Goal: Task Accomplishment & Management: Manage account settings

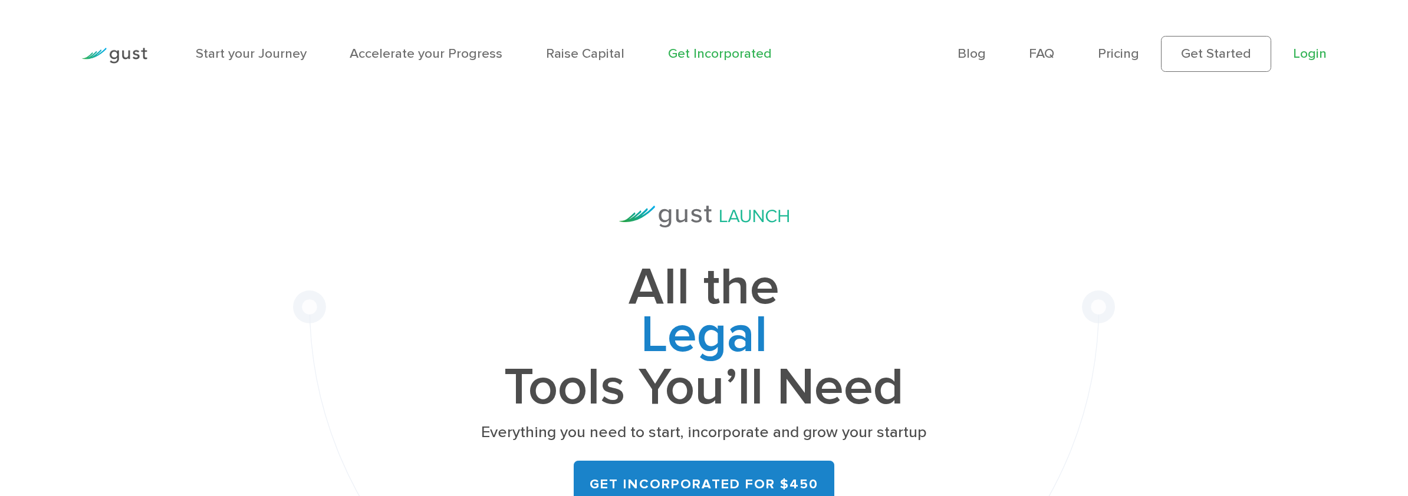
click at [1306, 59] on link "Login" at bounding box center [1310, 53] width 34 height 16
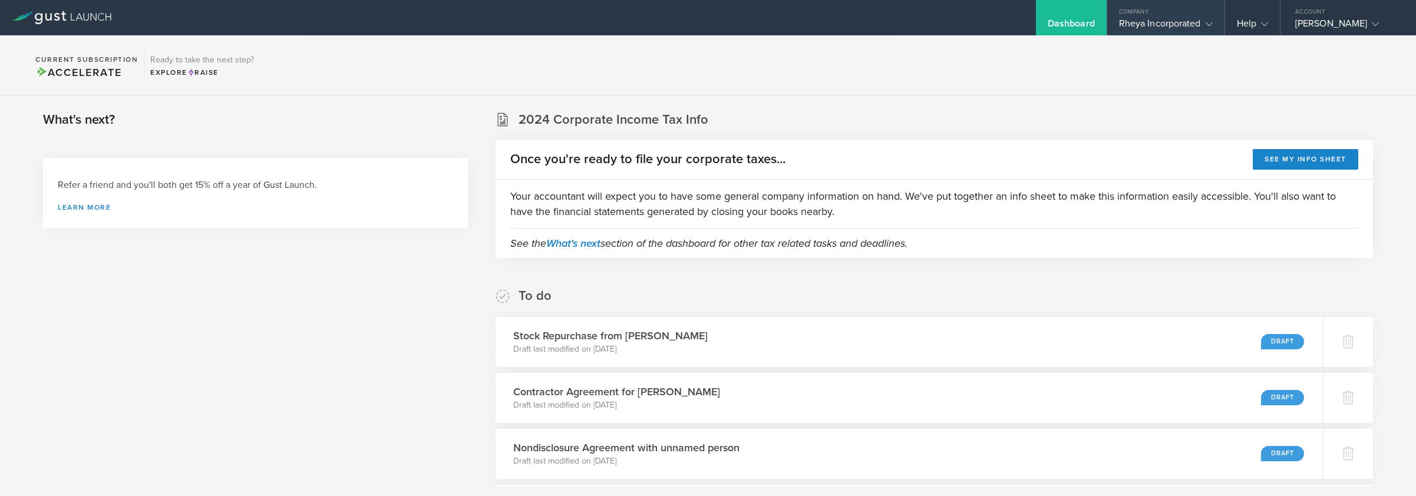
click at [1182, 28] on div "Rheya Incorporated" at bounding box center [1166, 27] width 94 height 18
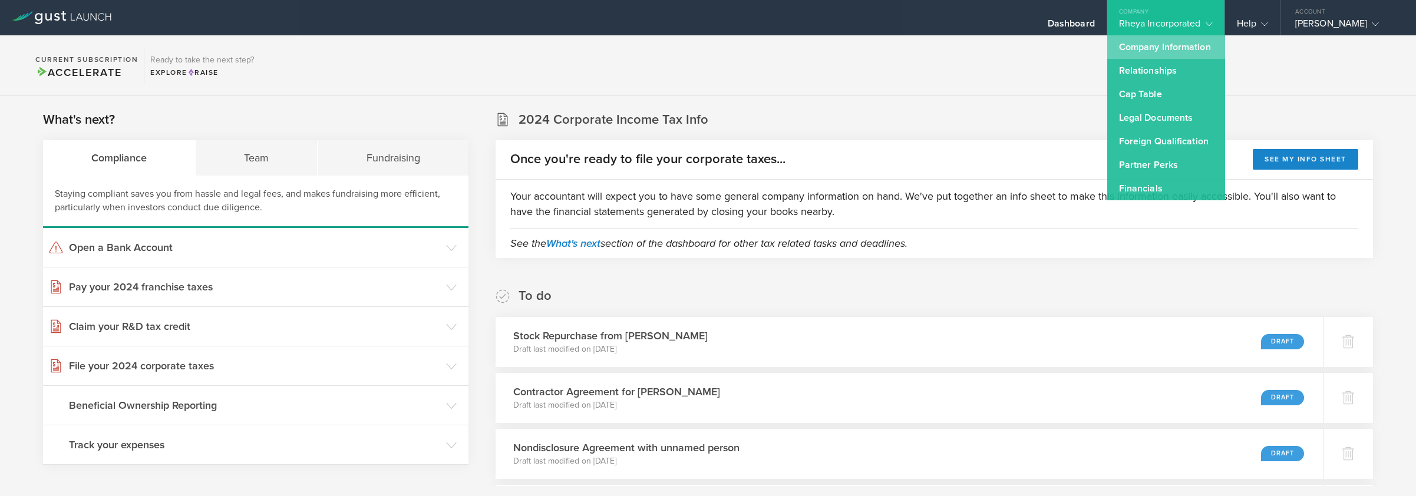
click at [1145, 56] on link "Company Information" at bounding box center [1166, 47] width 118 height 24
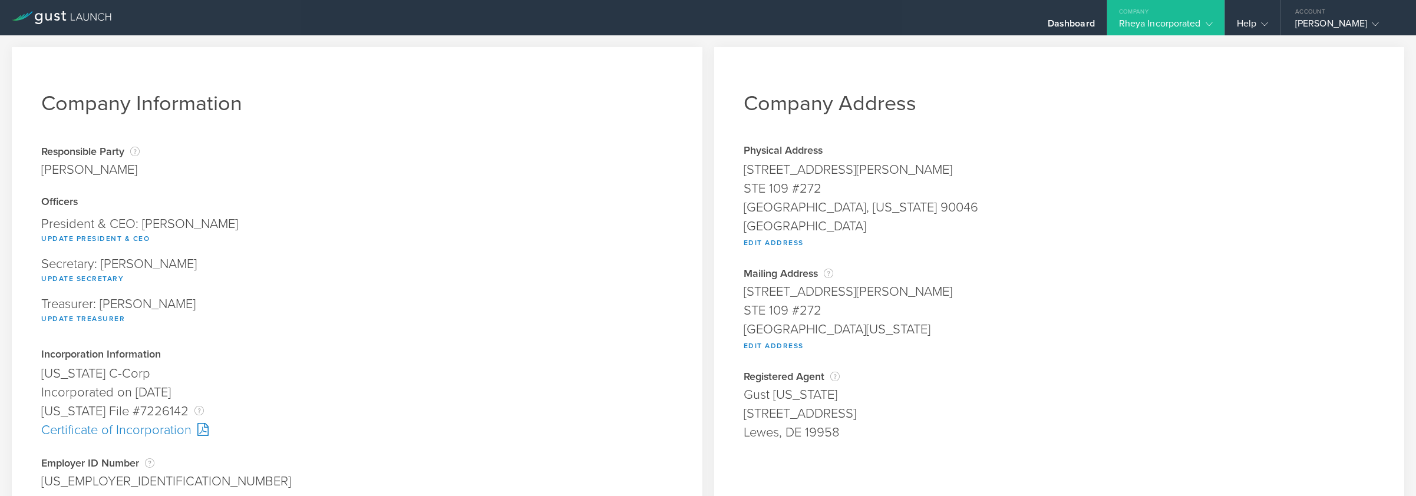
click at [636, 58] on div "Company Information Responsible Party The name of the party responsible for fil…" at bounding box center [357, 292] width 691 height 491
